Goal: Check status: Check status

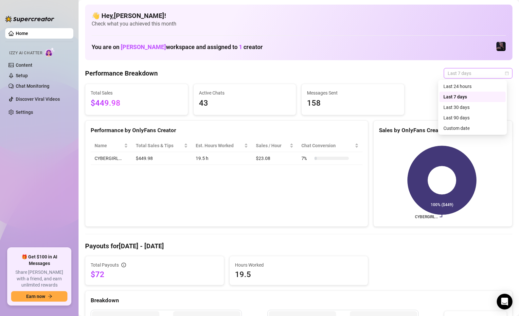
click at [466, 76] on span "Last 7 days" at bounding box center [478, 73] width 61 height 10
click at [466, 129] on div "Custom date" at bounding box center [473, 128] width 58 height 7
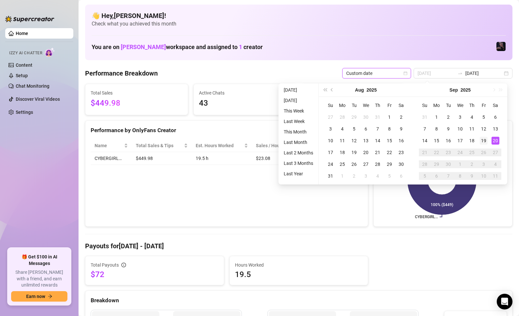
type input "[DATE]"
click at [486, 141] on div "19" at bounding box center [484, 141] width 8 height 8
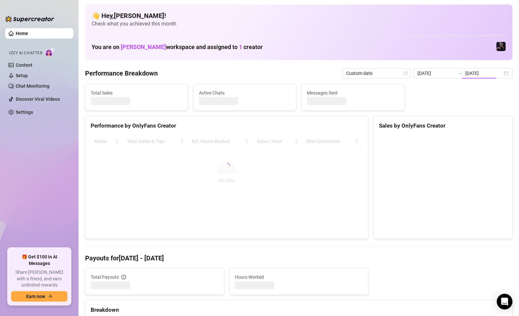
type input "[DATE]"
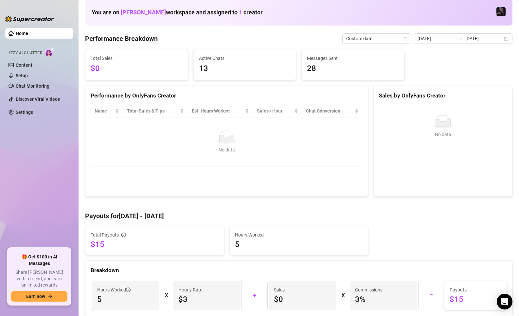
scroll to position [33, 0]
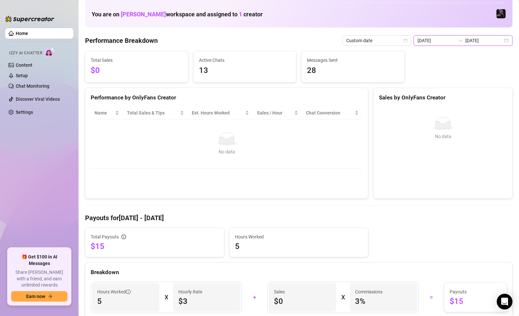
click at [466, 42] on input "[DATE]" at bounding box center [484, 40] width 37 height 7
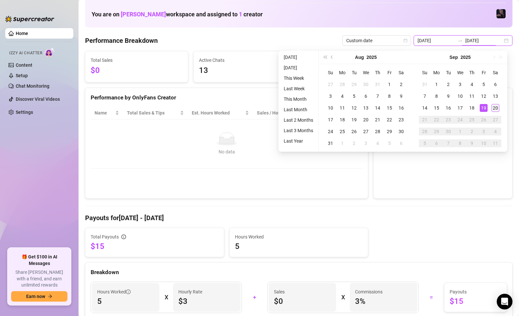
type input "[DATE]"
click at [495, 104] on div "20" at bounding box center [496, 108] width 8 height 8
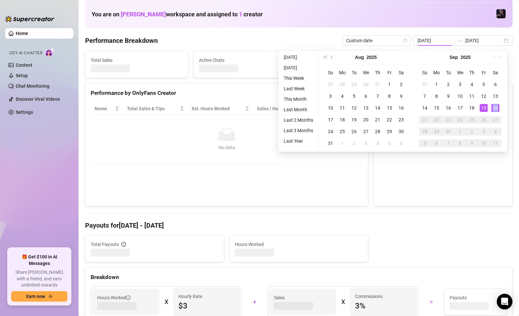
type input "[DATE]"
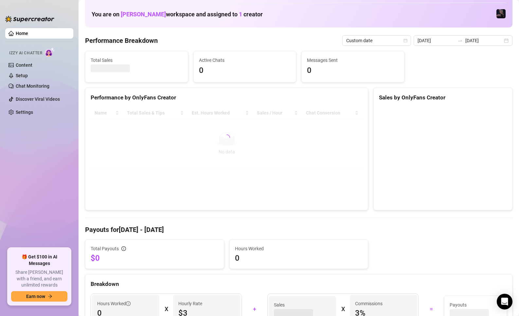
click at [380, 203] on div at bounding box center [443, 155] width 138 height 109
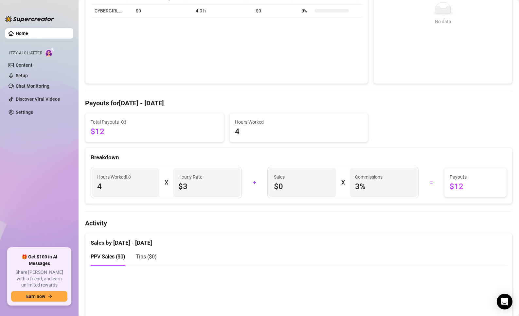
scroll to position [0, 0]
